Goal: Information Seeking & Learning: Learn about a topic

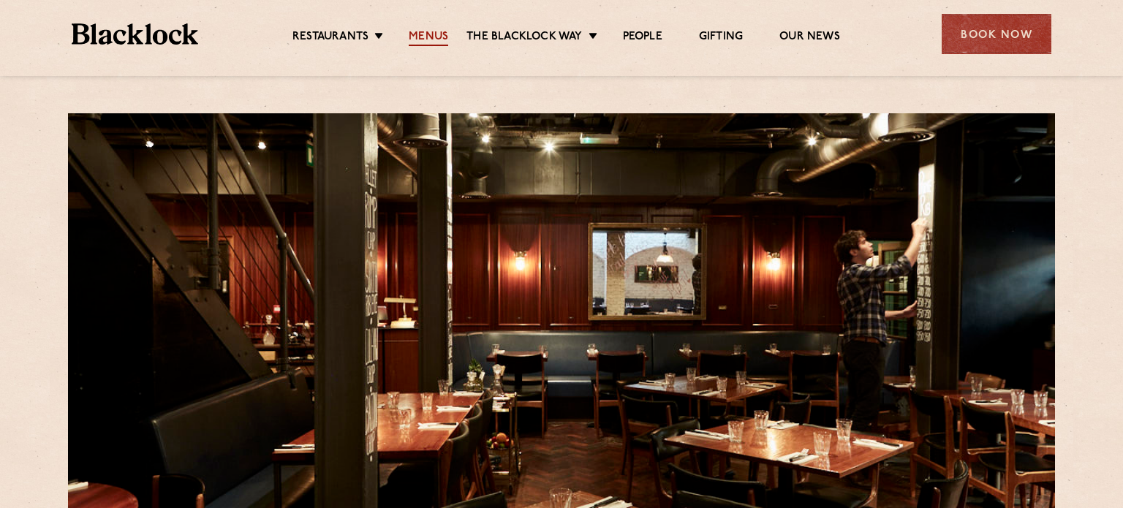
click at [423, 37] on link "Menus" at bounding box center [428, 38] width 39 height 16
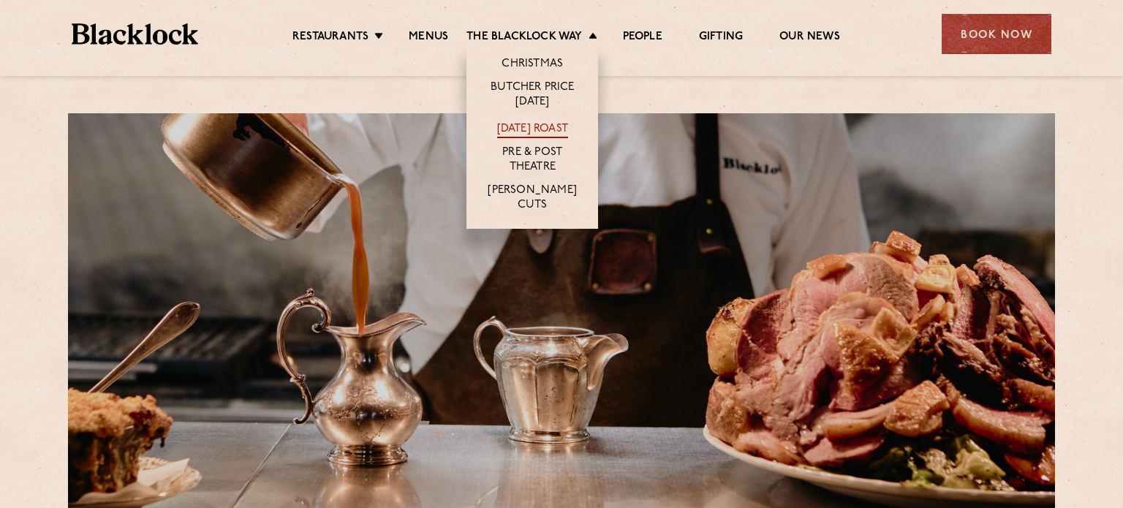
click at [535, 122] on link "[DATE] Roast" at bounding box center [532, 130] width 71 height 16
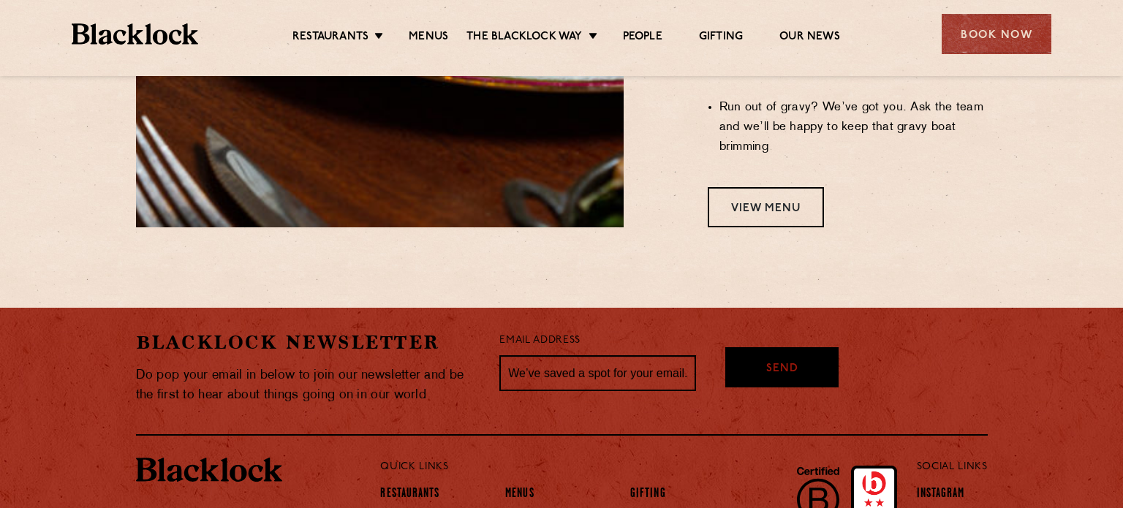
scroll to position [1462, 0]
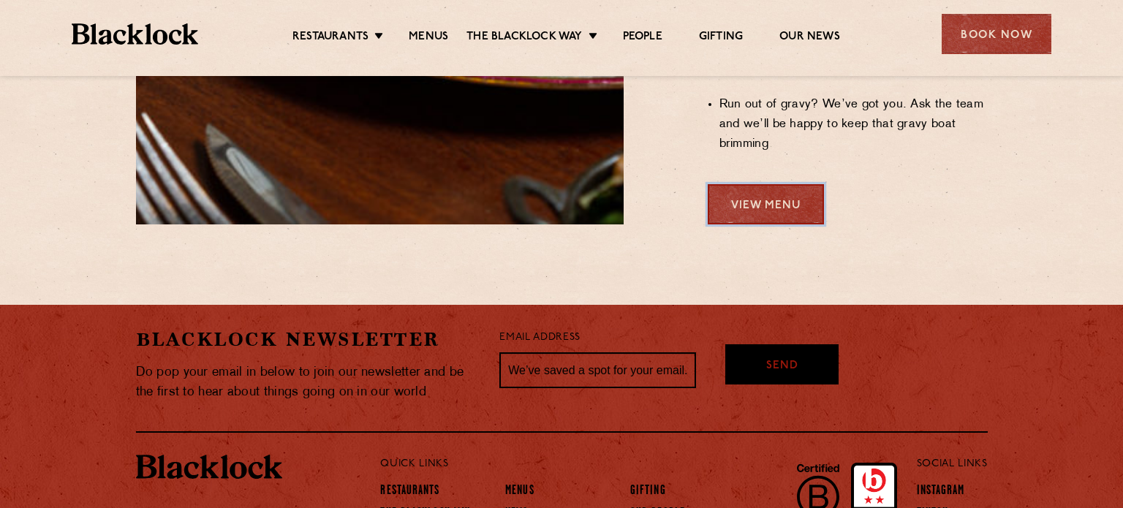
click at [789, 184] on link "View Menu" at bounding box center [766, 204] width 116 height 40
